Goal: Task Accomplishment & Management: Manage account settings

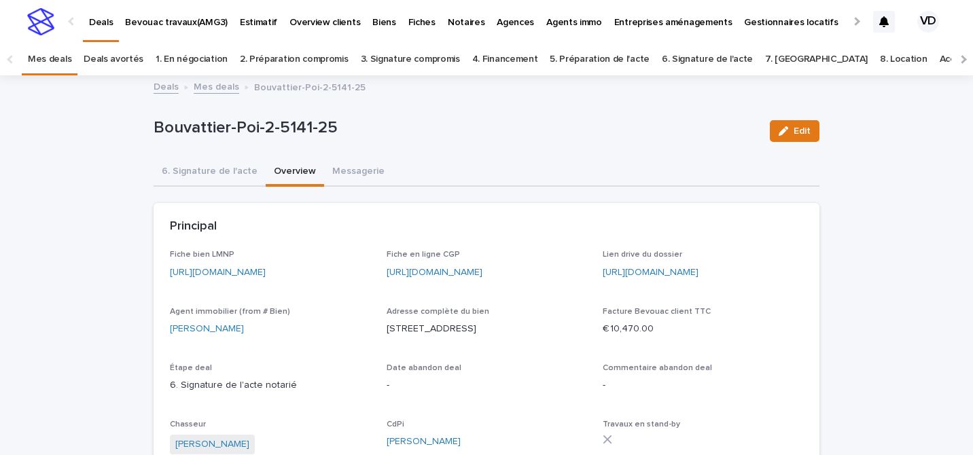
click at [102, 29] on link "Deals" at bounding box center [101, 20] width 36 height 40
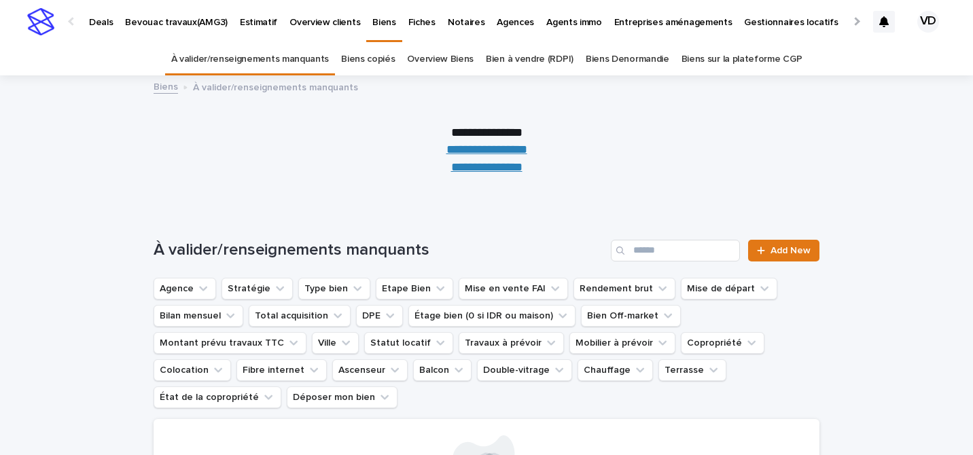
click at [441, 63] on link "Overview Biens" at bounding box center [440, 60] width 67 height 32
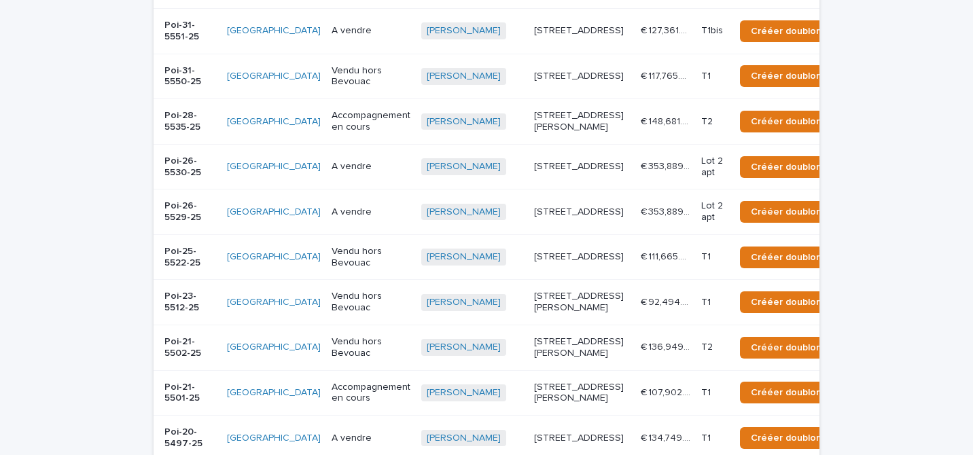
scroll to position [720, 0]
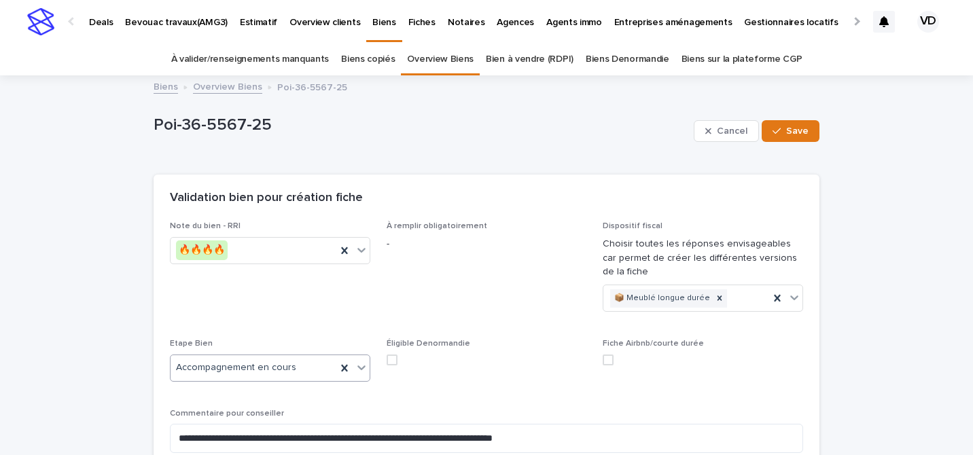
click at [291, 358] on div "Accompagnement en cours" at bounding box center [254, 368] width 166 height 22
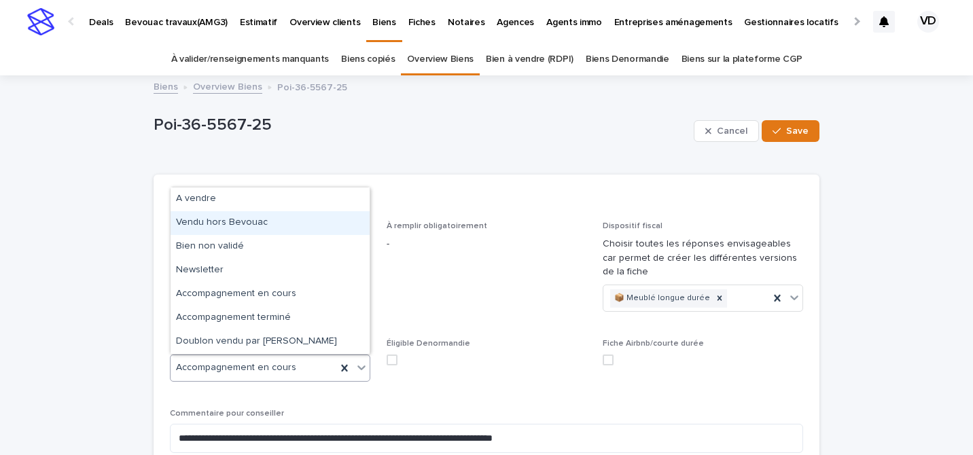
click at [252, 228] on div "Vendu hors Bevouac" at bounding box center [270, 223] width 199 height 24
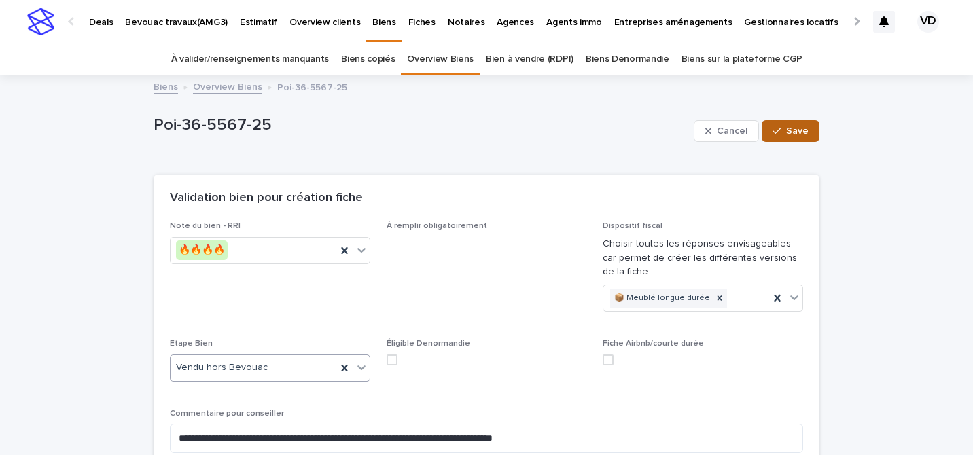
click at [799, 135] on button "Save" at bounding box center [791, 131] width 58 height 22
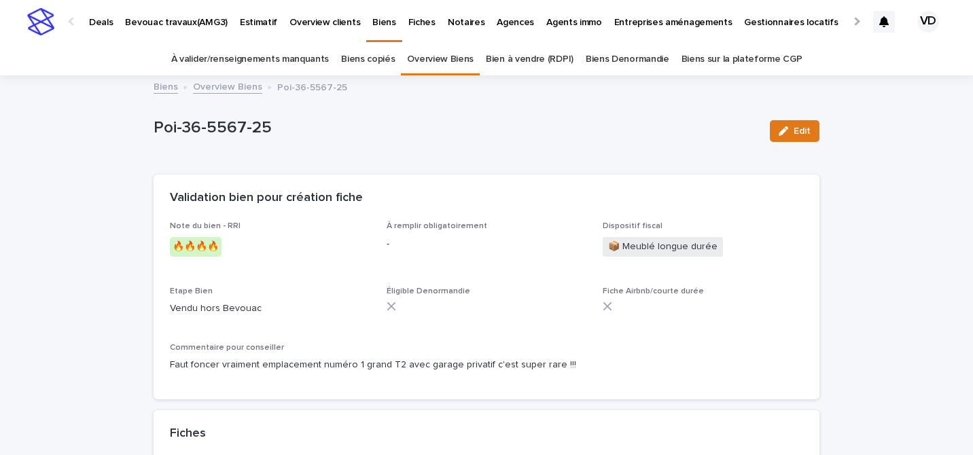
scroll to position [1, 0]
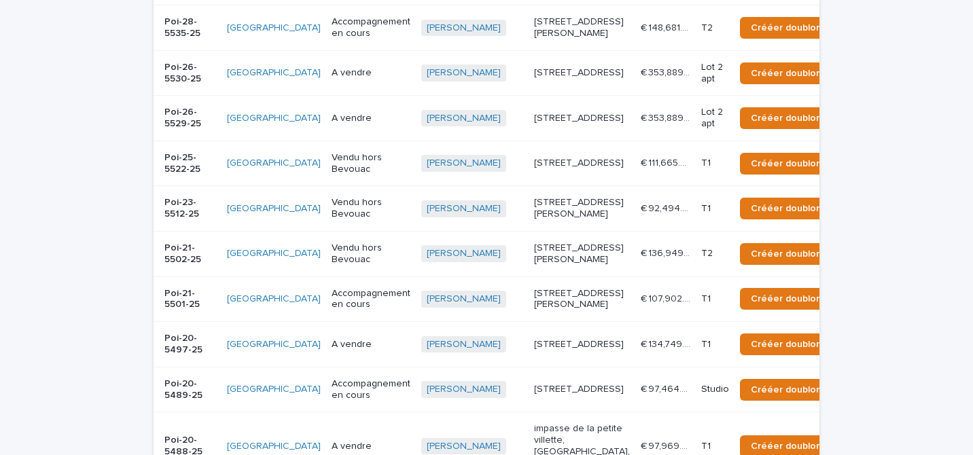
scroll to position [859, 0]
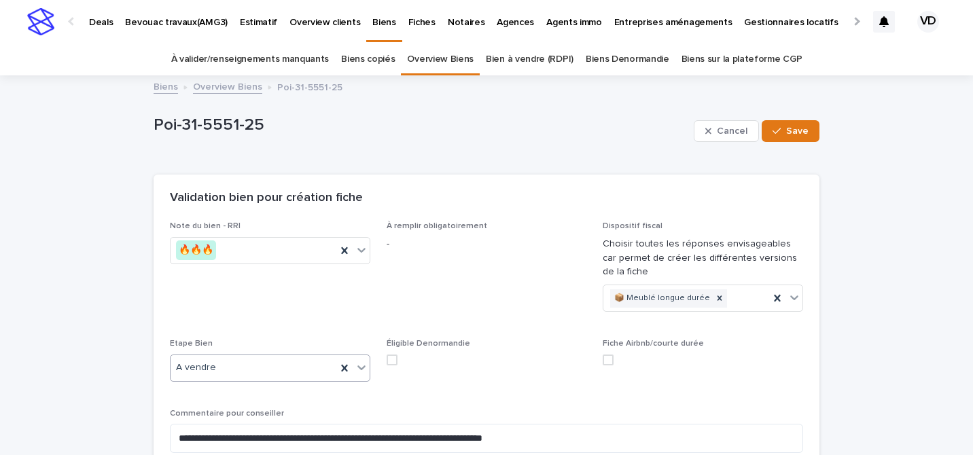
click at [333, 368] on div "A vendre" at bounding box center [254, 368] width 166 height 22
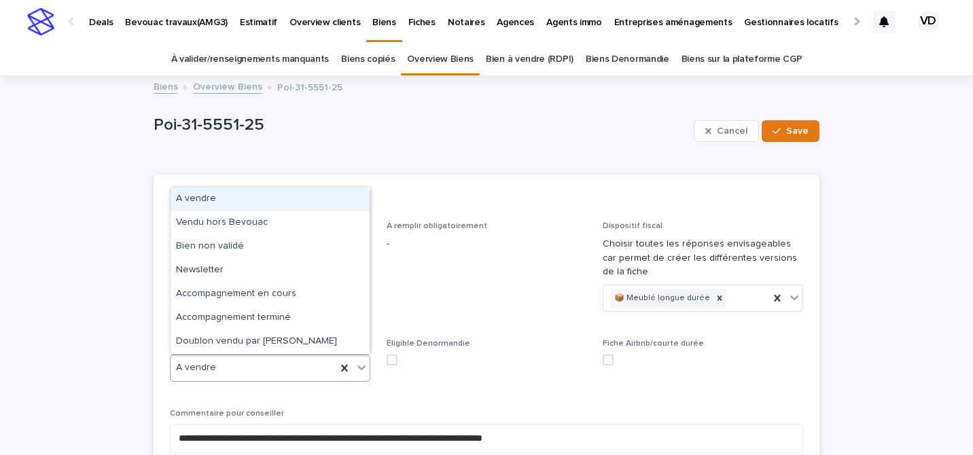
click at [285, 207] on div "A vendre" at bounding box center [270, 200] width 199 height 24
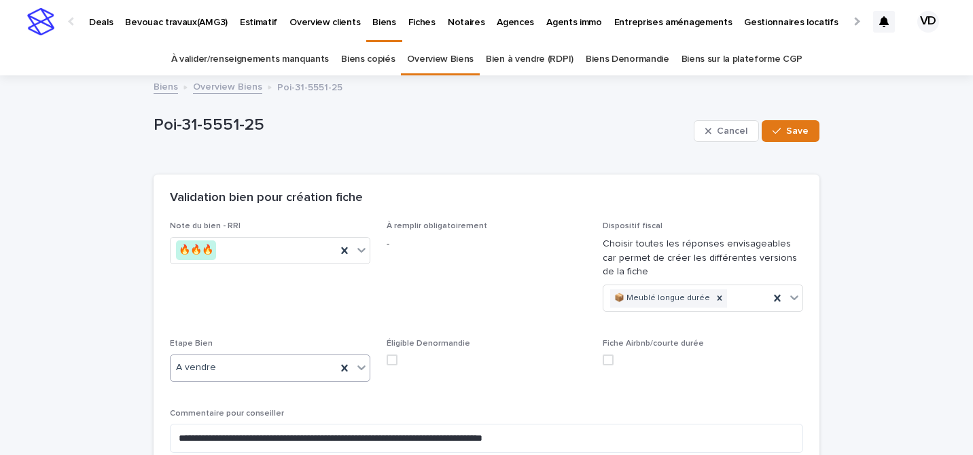
click at [264, 368] on div "A vendre" at bounding box center [254, 368] width 166 height 22
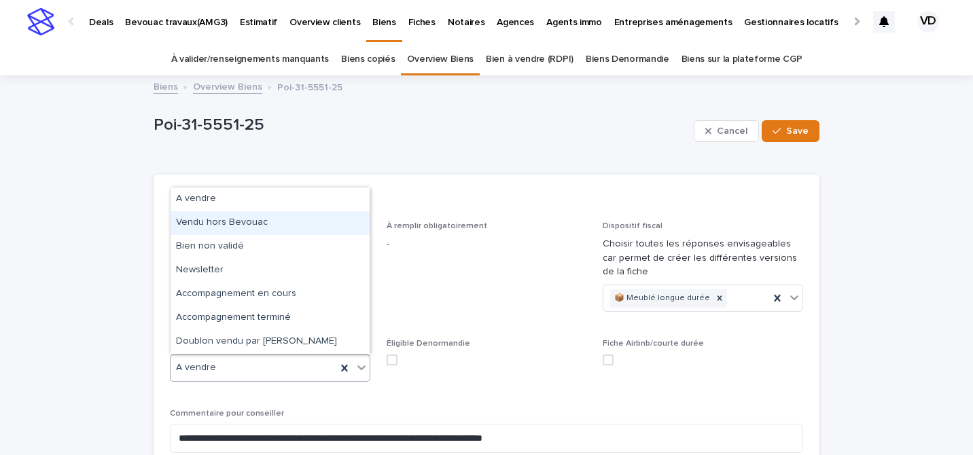
click at [256, 227] on div "Vendu hors Bevouac" at bounding box center [270, 223] width 199 height 24
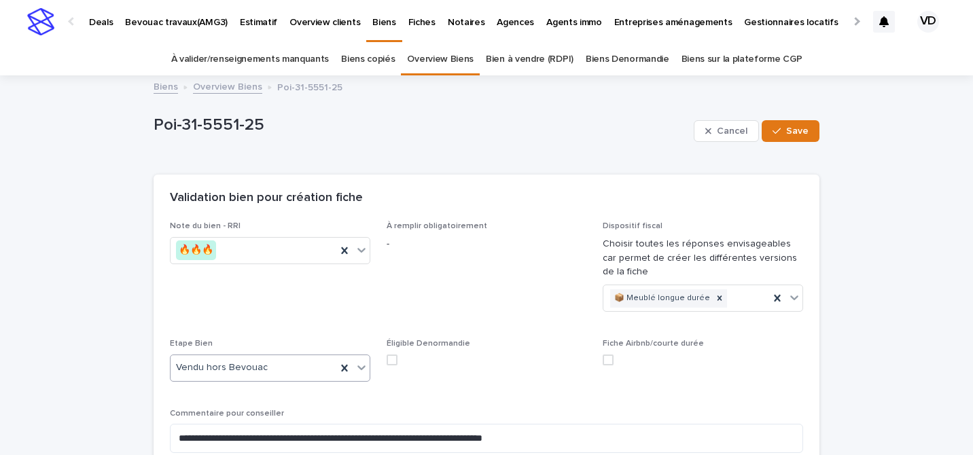
click at [775, 143] on div "Cancel Save" at bounding box center [757, 131] width 126 height 54
click at [775, 135] on icon "button" at bounding box center [777, 131] width 8 height 10
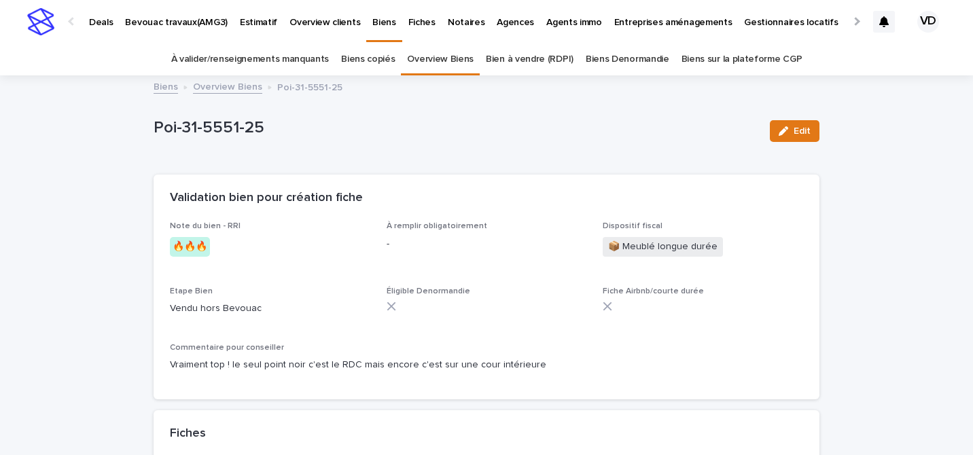
click at [99, 22] on p "Deals" at bounding box center [101, 14] width 24 height 29
